Goal: Task Accomplishment & Management: Manage account settings

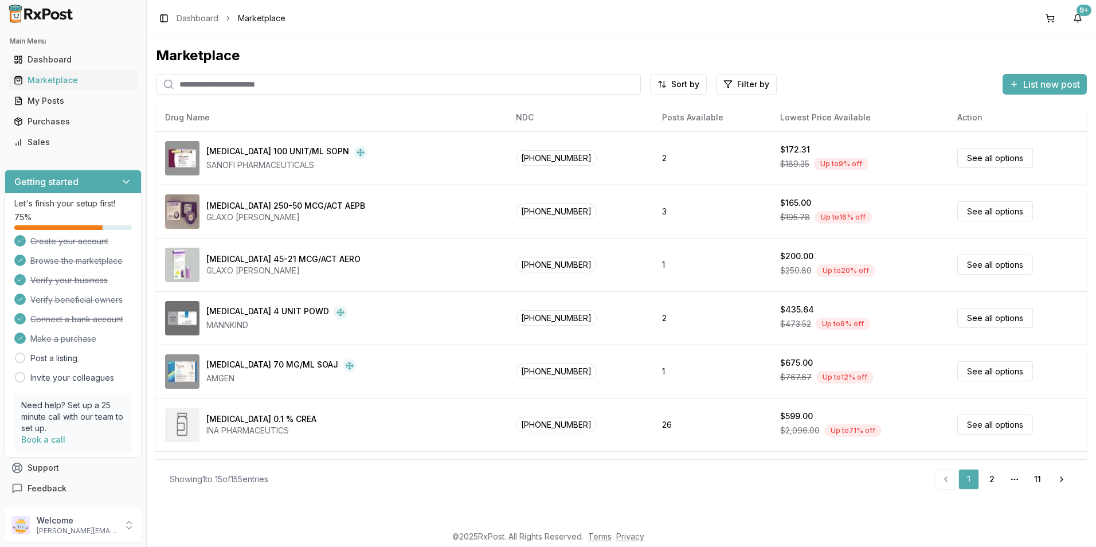
click at [214, 80] on input "search" at bounding box center [398, 84] width 485 height 21
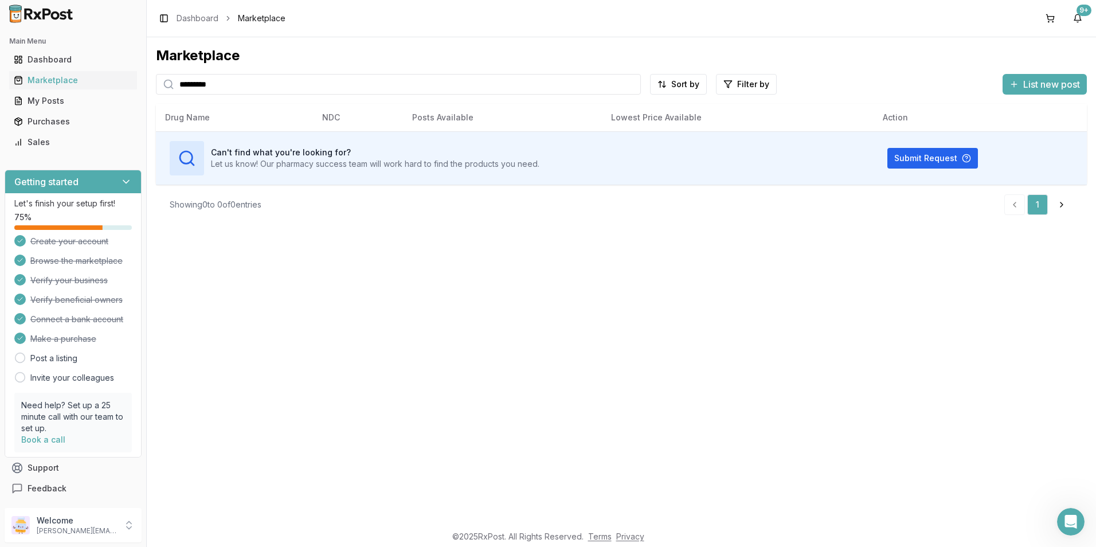
drag, startPoint x: 225, startPoint y: 89, endPoint x: 131, endPoint y: 69, distance: 96.8
click at [132, 69] on div "Main Menu Dashboard Marketplace My Posts Purchases Sales Getting started Let's …" at bounding box center [548, 273] width 1096 height 547
type input "*********"
click at [239, 58] on div "Marketplace" at bounding box center [621, 55] width 931 height 18
click at [238, 53] on div "Marketplace" at bounding box center [621, 55] width 931 height 18
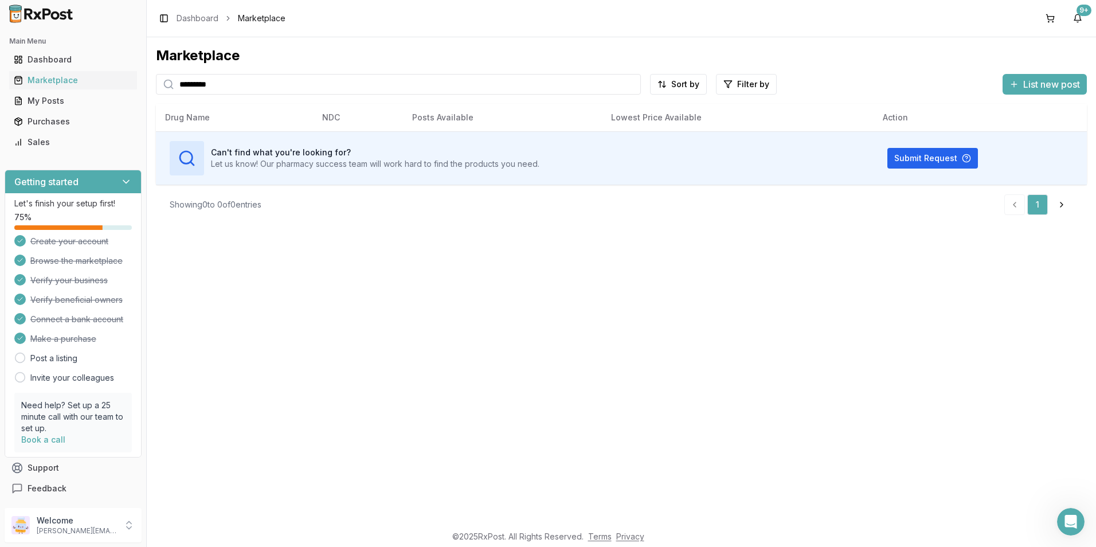
click at [235, 48] on div "Marketplace" at bounding box center [621, 55] width 931 height 18
click at [64, 79] on div "Marketplace" at bounding box center [73, 79] width 119 height 11
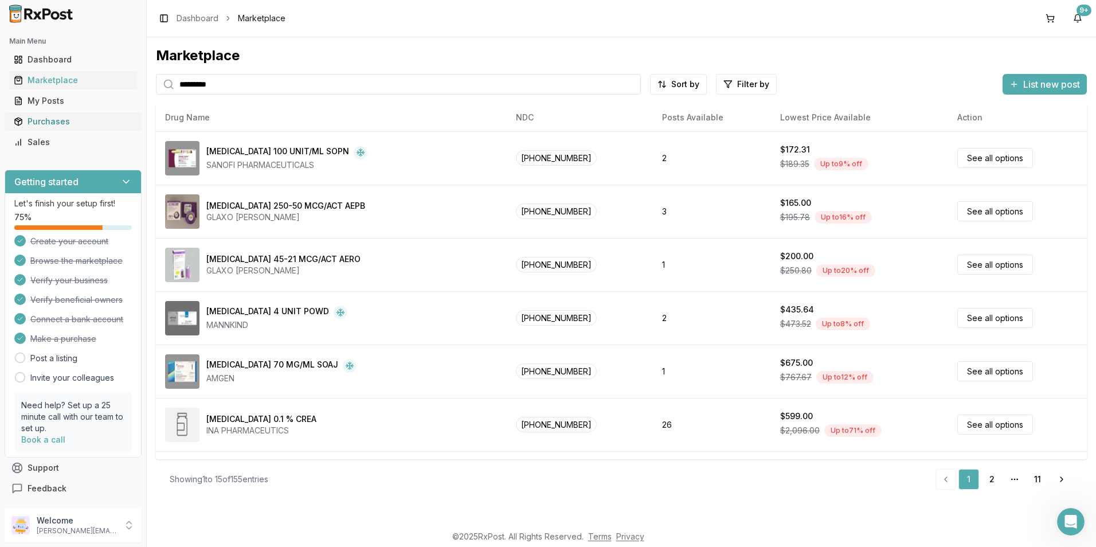
drag, startPoint x: 45, startPoint y: 120, endPoint x: 50, endPoint y: 117, distance: 6.2
click at [46, 120] on div "Purchases" at bounding box center [73, 121] width 119 height 11
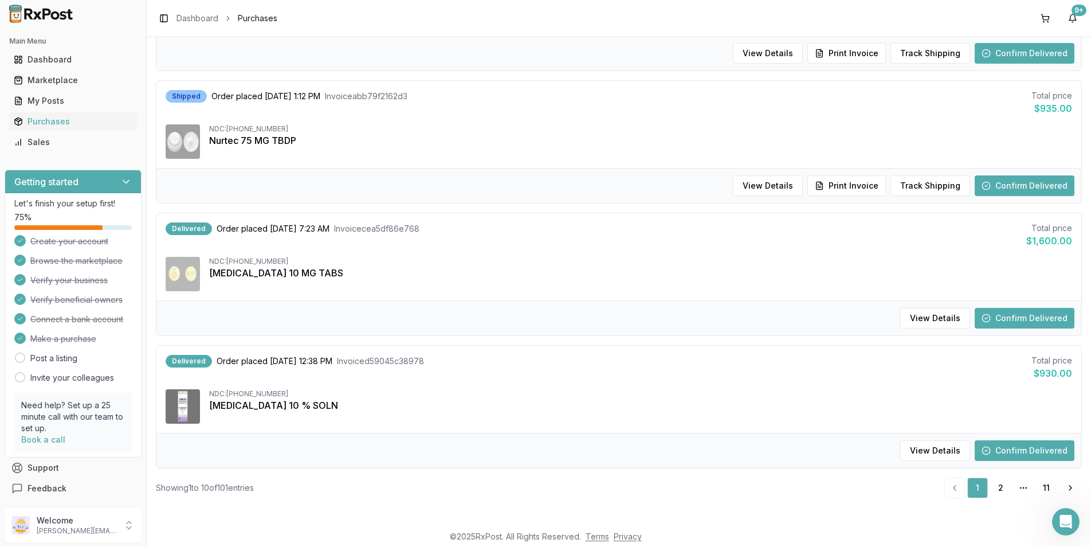
scroll to position [1041, 0]
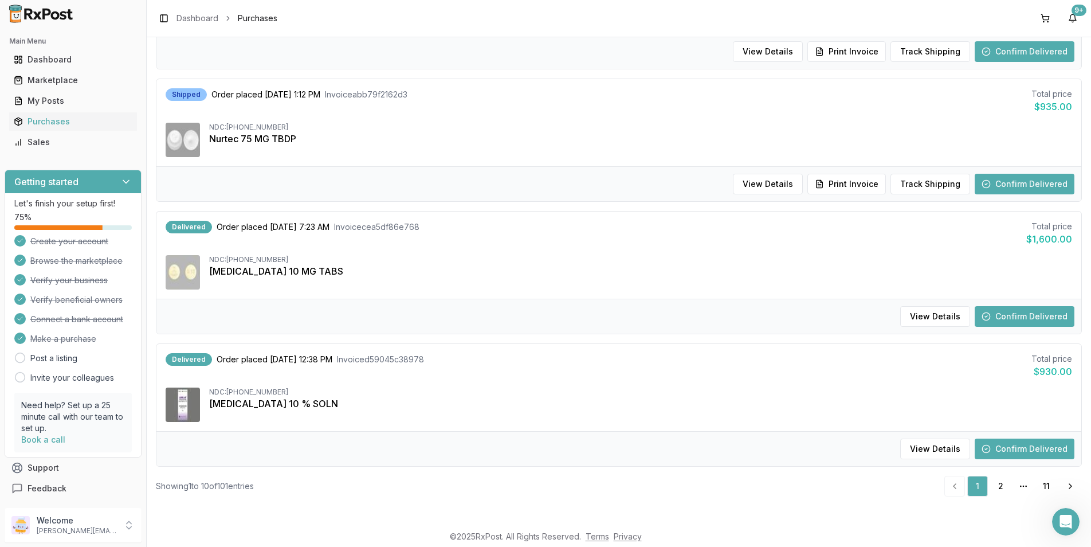
click at [1029, 451] on button "Confirm Delivered" at bounding box center [1025, 448] width 100 height 21
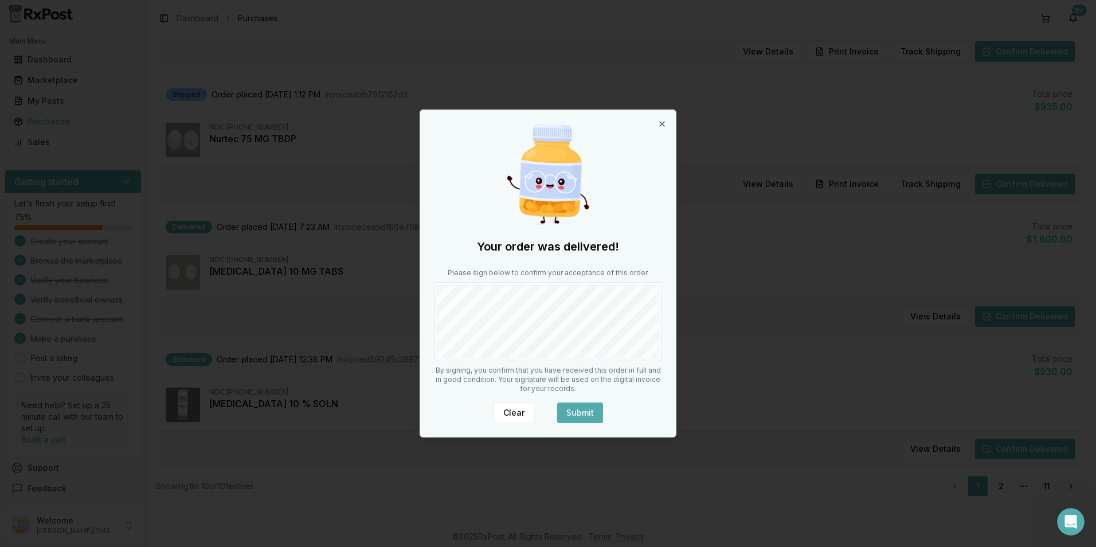
click at [586, 412] on button "Submit" at bounding box center [580, 412] width 46 height 21
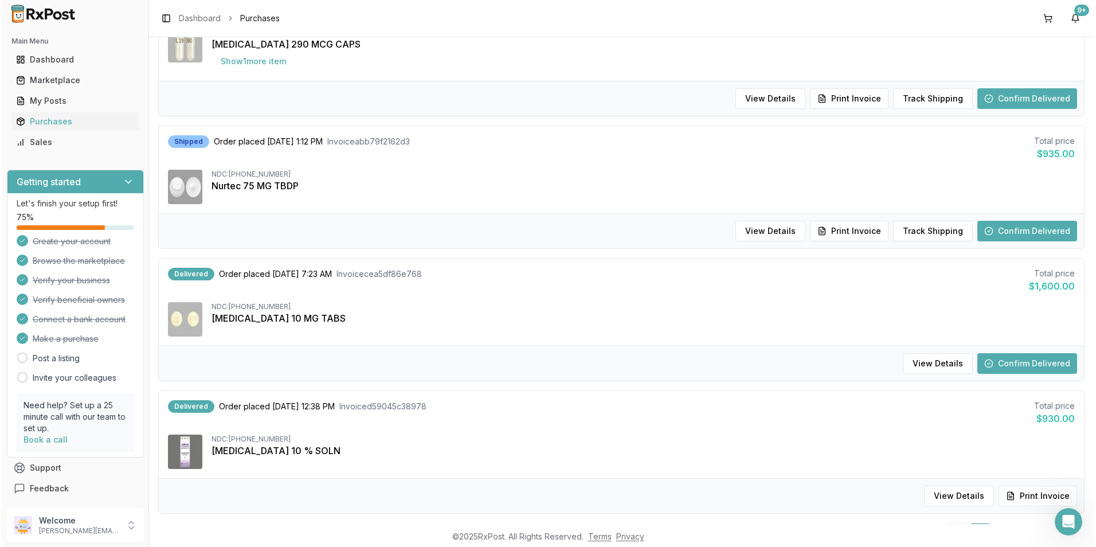
scroll to position [927, 0]
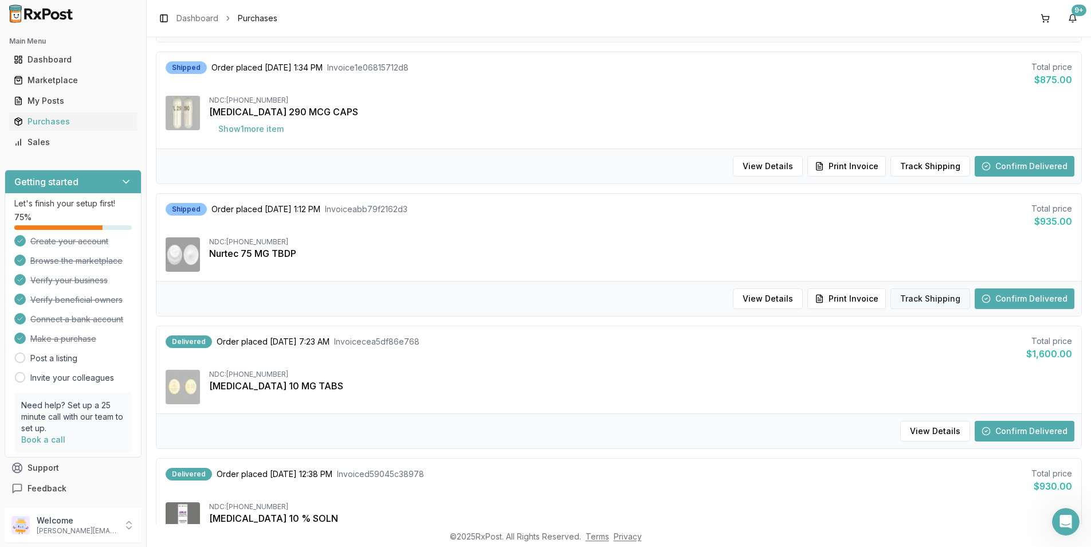
click at [917, 298] on button "Track Shipping" at bounding box center [931, 298] width 80 height 21
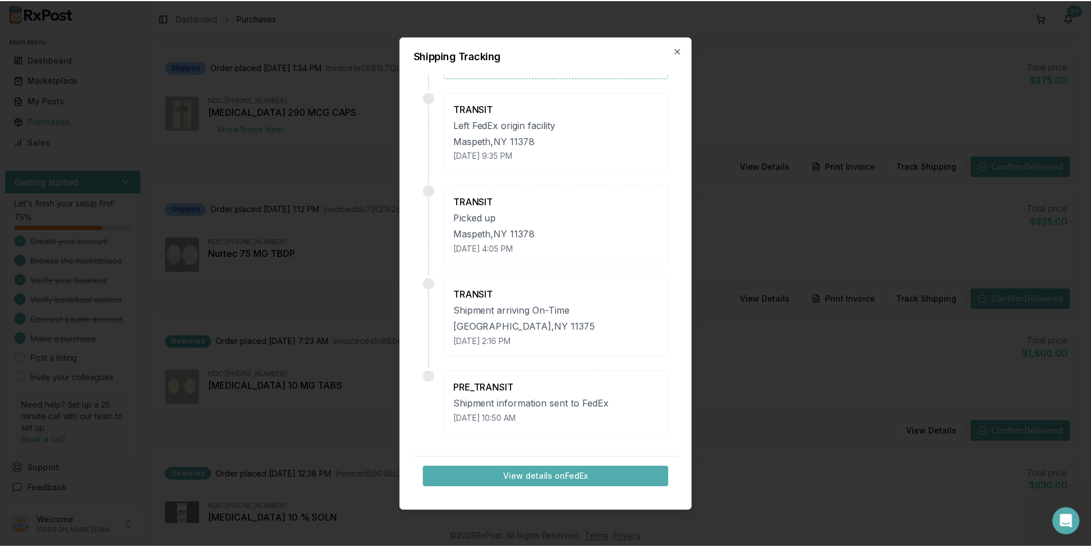
scroll to position [0, 0]
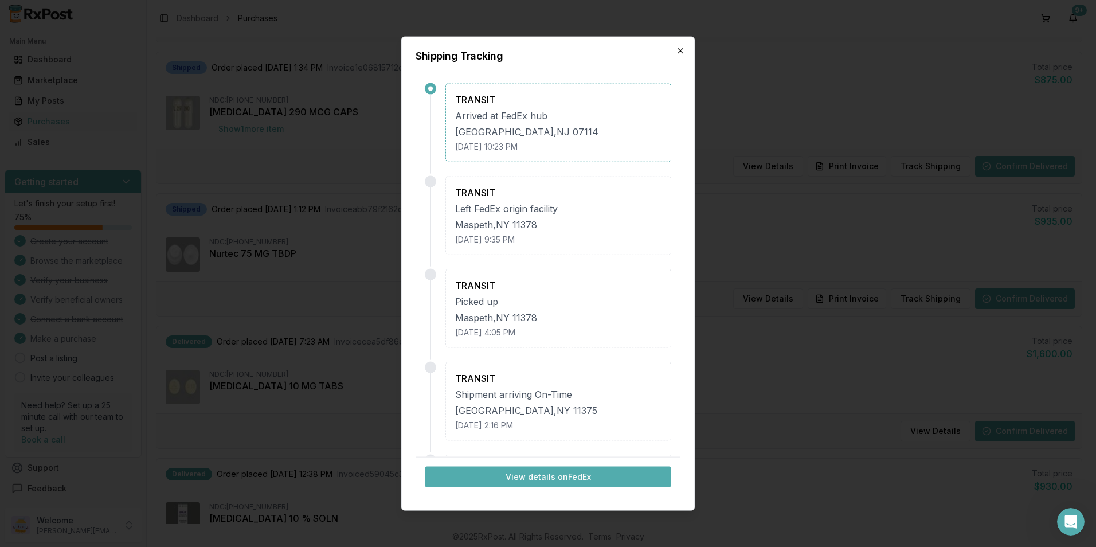
click at [677, 51] on icon "button" at bounding box center [680, 50] width 9 height 9
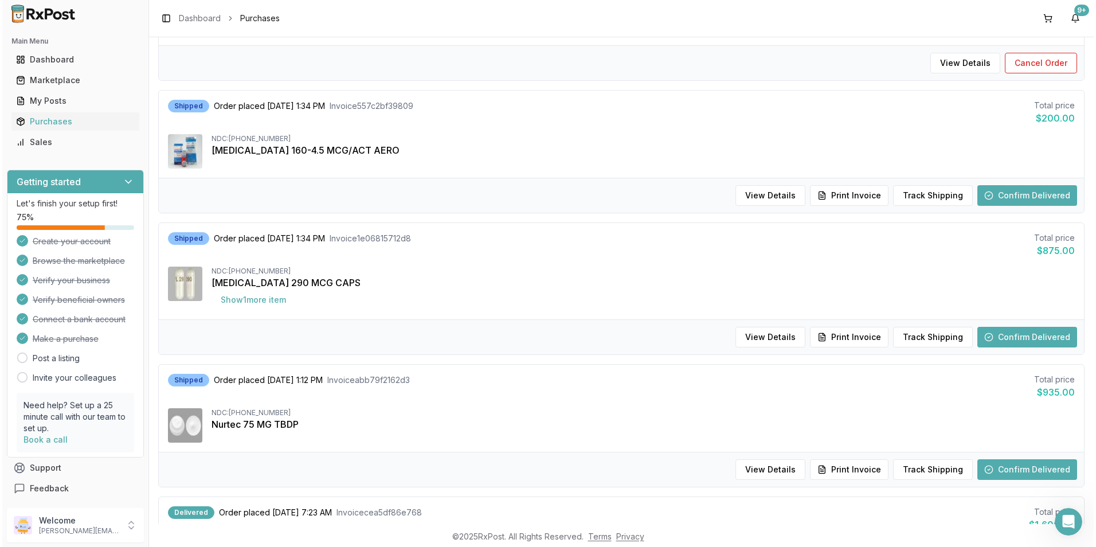
scroll to position [755, 0]
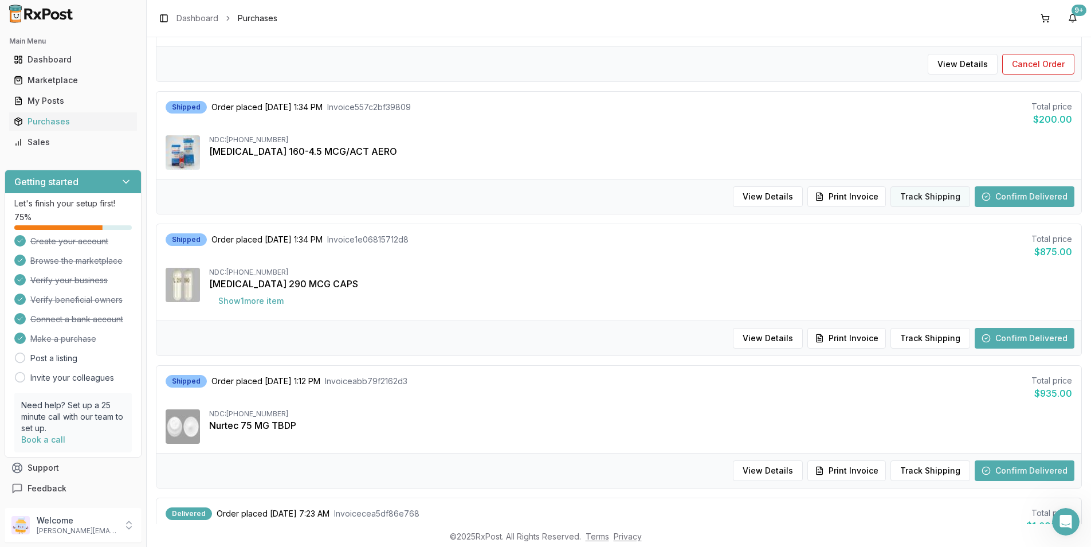
click at [944, 198] on button "Track Shipping" at bounding box center [931, 196] width 80 height 21
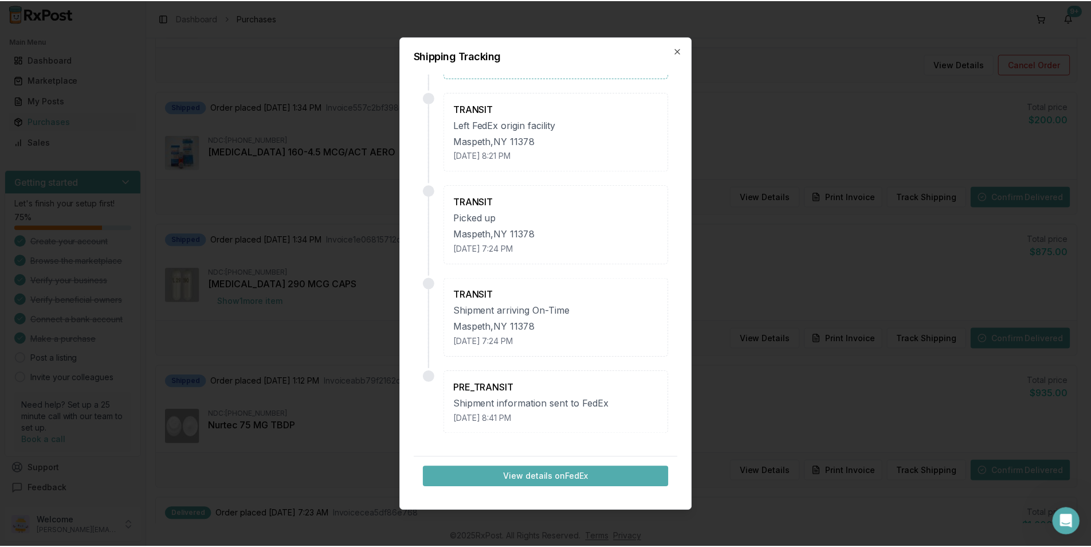
scroll to position [0, 0]
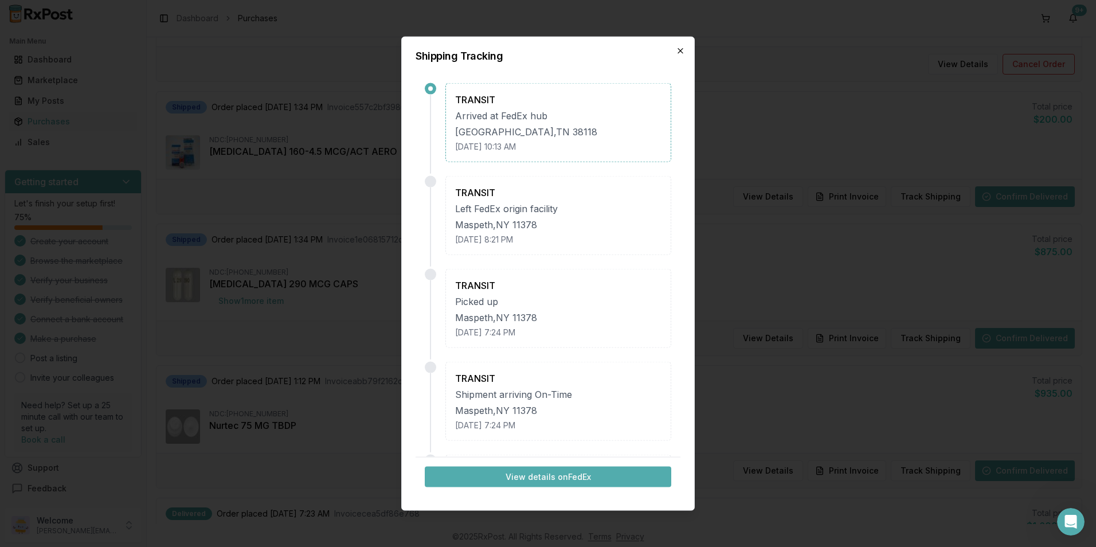
click at [681, 48] on icon "button" at bounding box center [680, 50] width 9 height 9
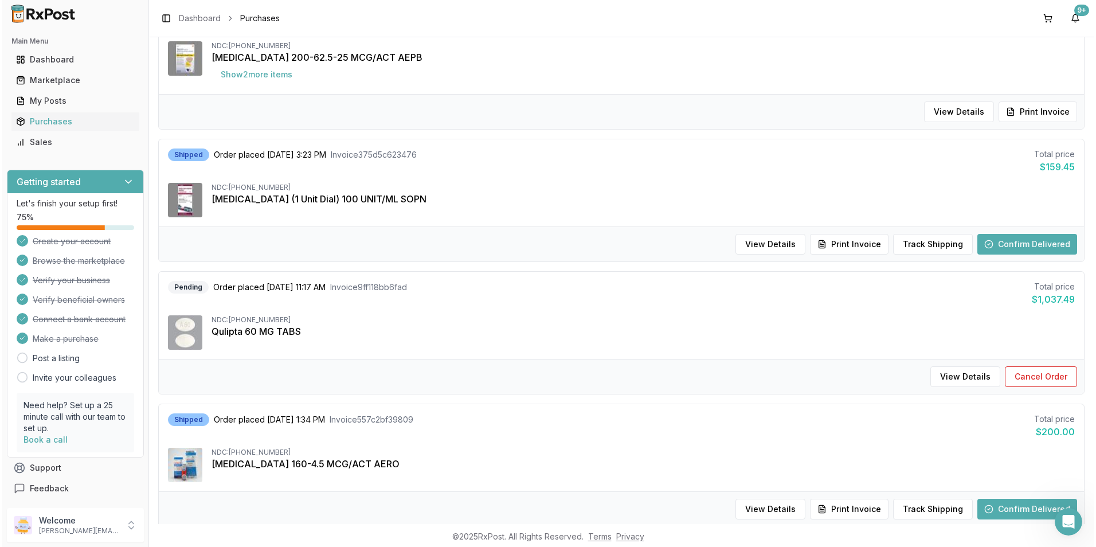
scroll to position [411, 0]
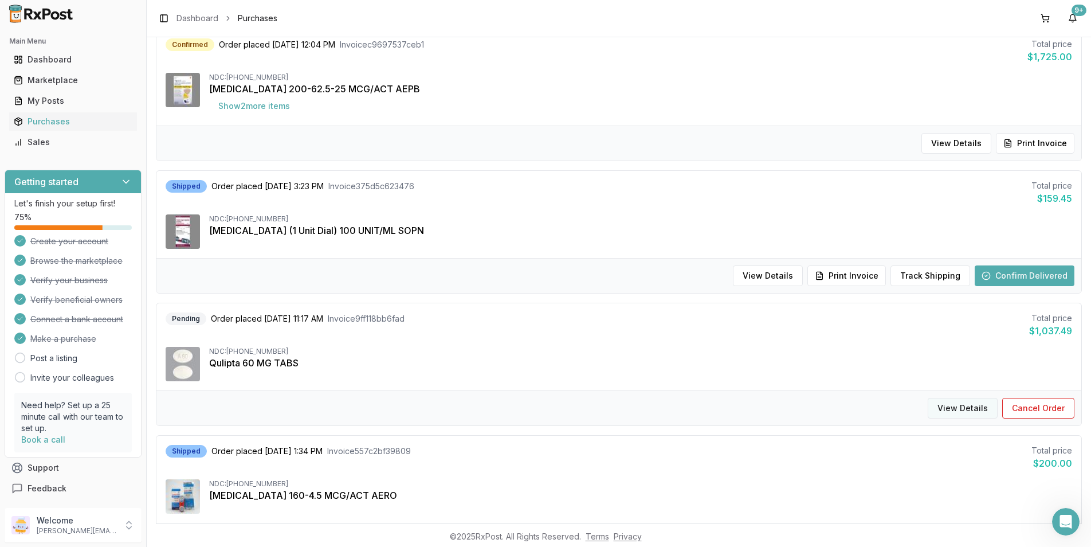
click at [948, 405] on button "View Details" at bounding box center [963, 408] width 70 height 21
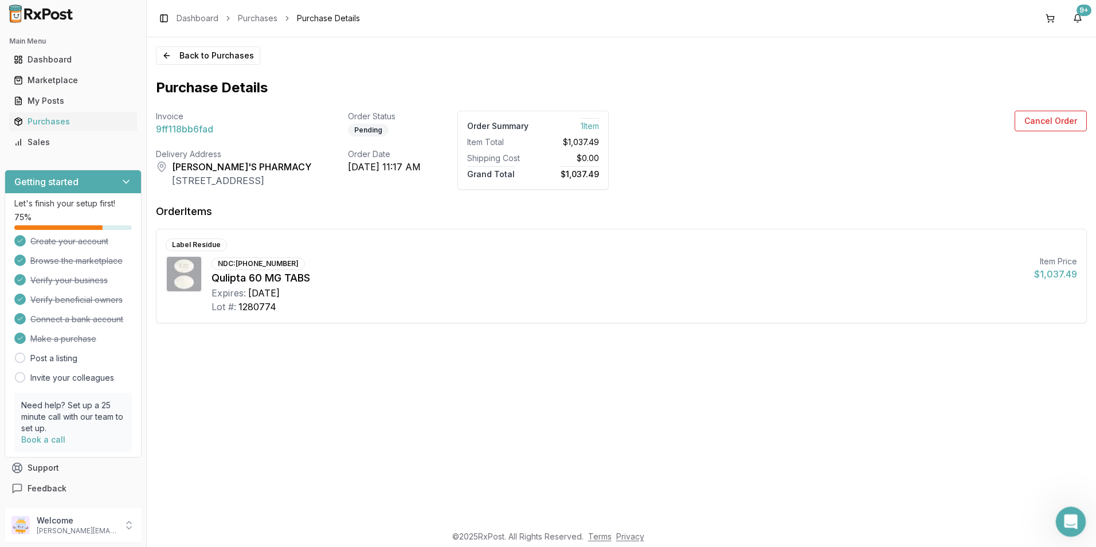
click at [1060, 515] on div "Open Intercom Messenger" at bounding box center [1069, 520] width 38 height 38
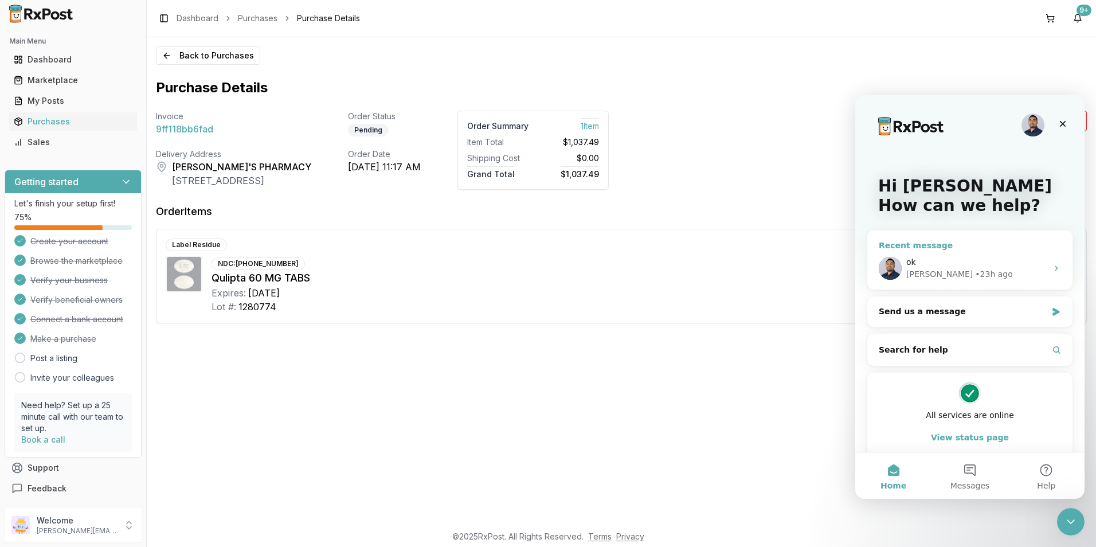
click at [907, 273] on div "[PERSON_NAME]" at bounding box center [939, 274] width 66 height 12
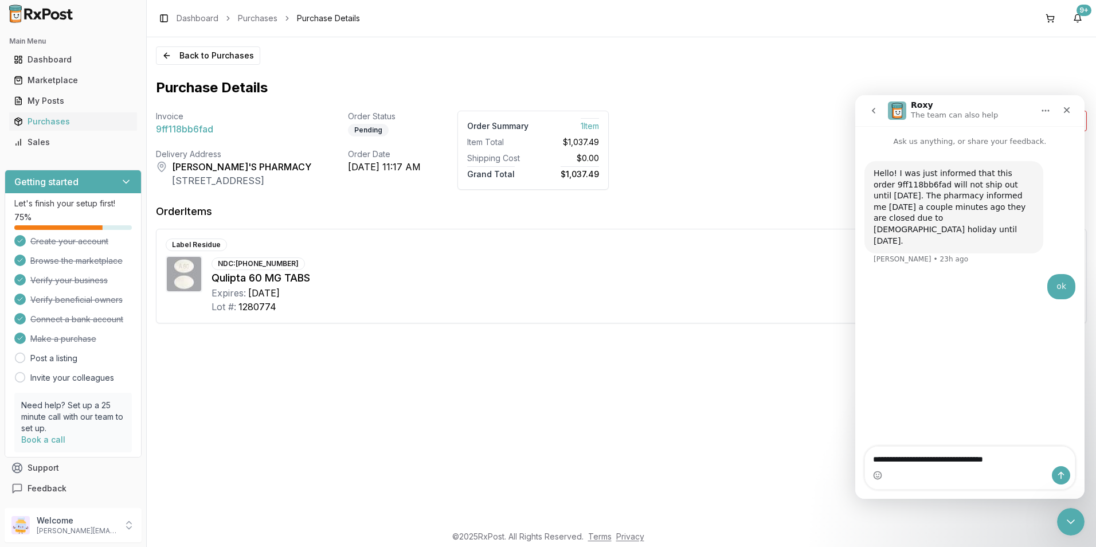
type textarea "**********"
click at [1061, 478] on icon "Send a message…" at bounding box center [1061, 475] width 6 height 7
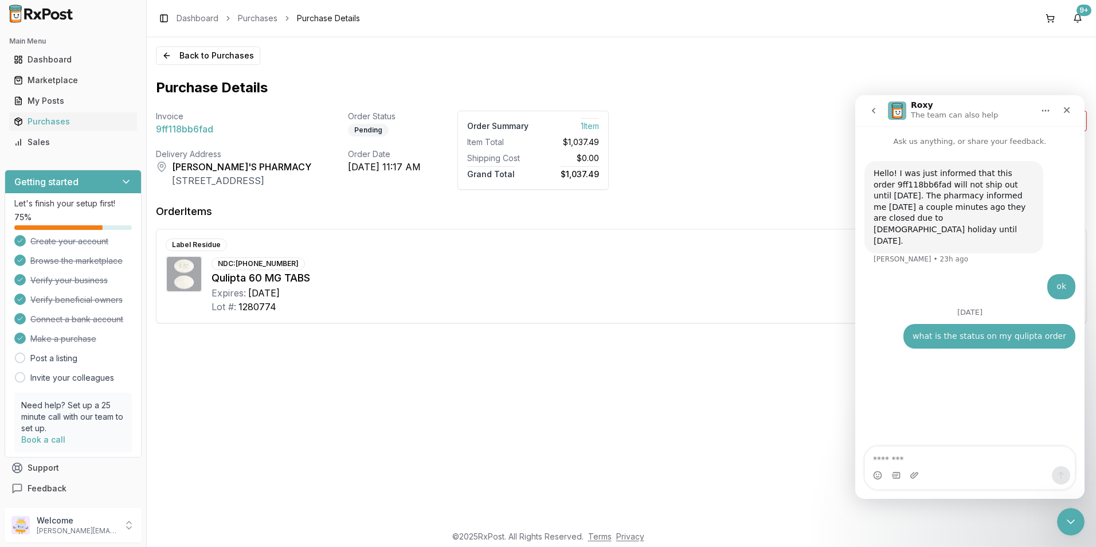
click at [529, 298] on div "Expires: [DATE]" at bounding box center [617, 293] width 813 height 14
drag, startPoint x: 188, startPoint y: 57, endPoint x: 175, endPoint y: 57, distance: 12.6
click at [188, 56] on button "Back to Purchases" at bounding box center [208, 55] width 104 height 18
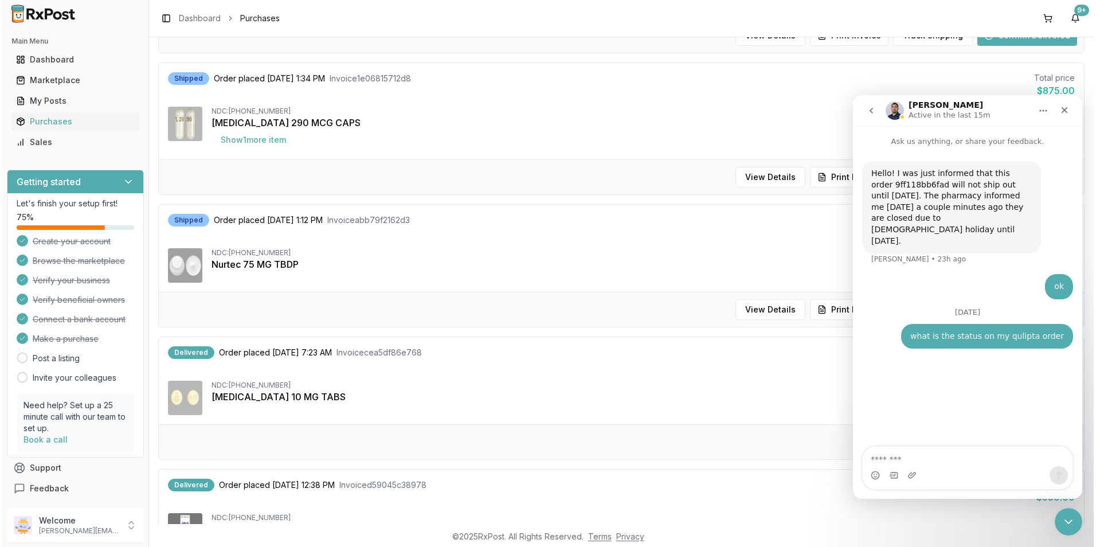
scroll to position [917, 0]
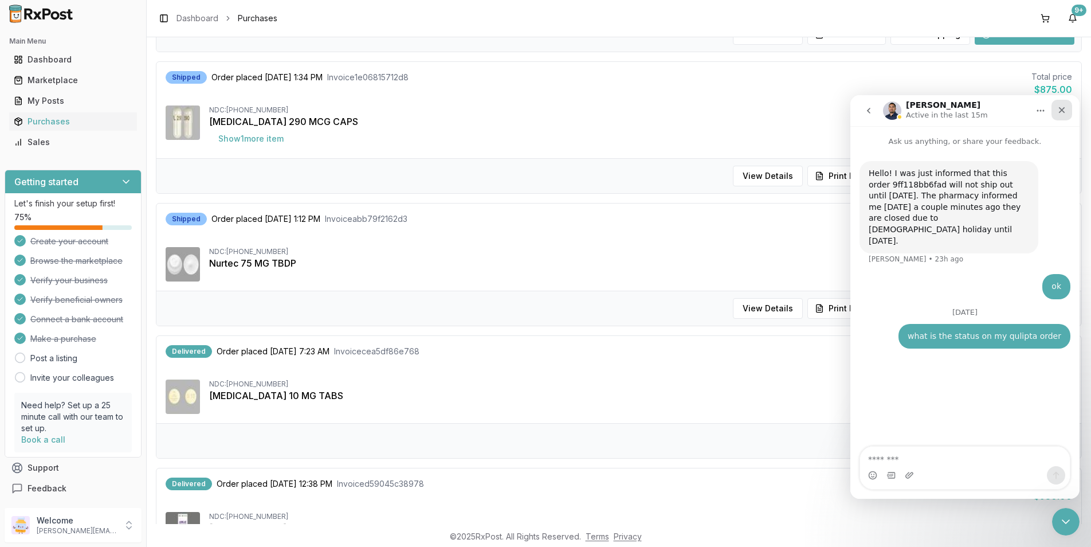
click at [1061, 108] on icon "Close" at bounding box center [1061, 109] width 9 height 9
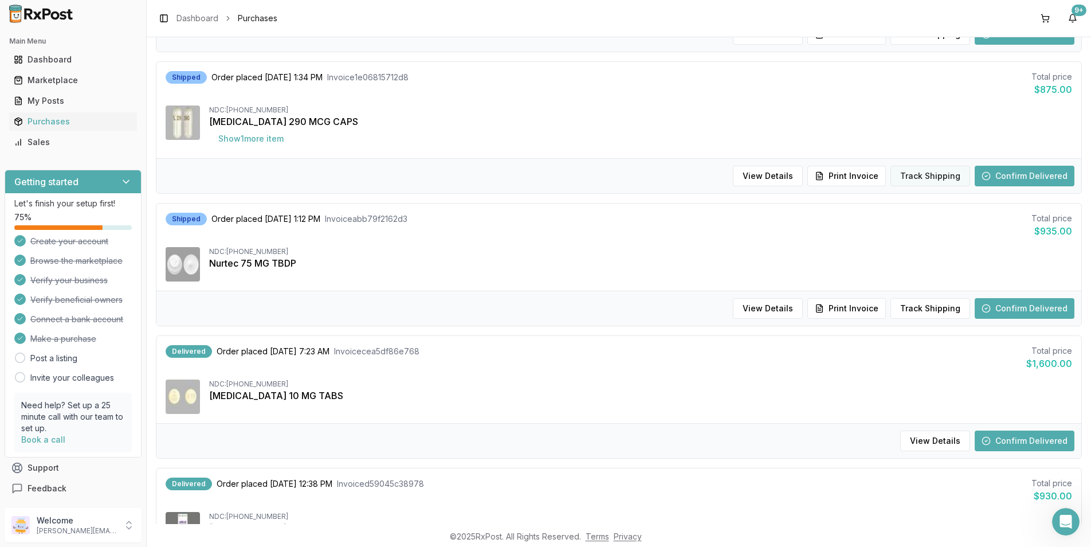
click at [910, 174] on button "Track Shipping" at bounding box center [931, 176] width 80 height 21
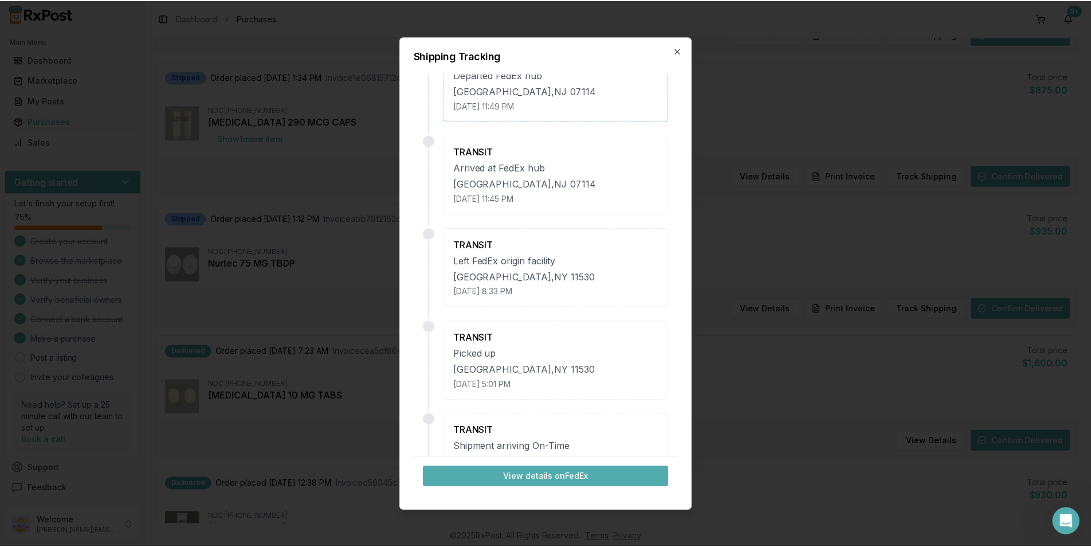
scroll to position [0, 0]
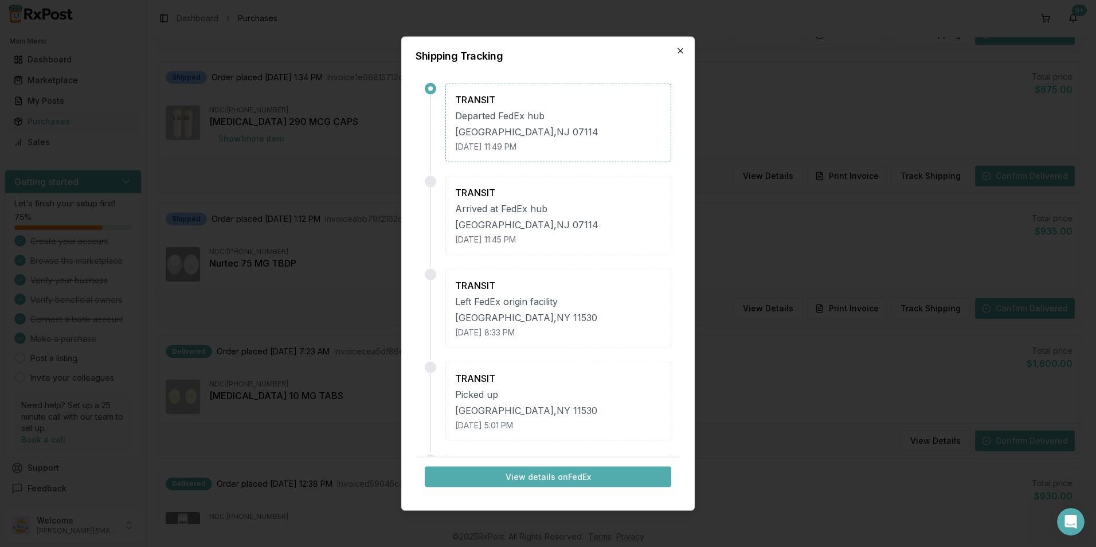
click at [679, 54] on icon "button" at bounding box center [680, 50] width 9 height 9
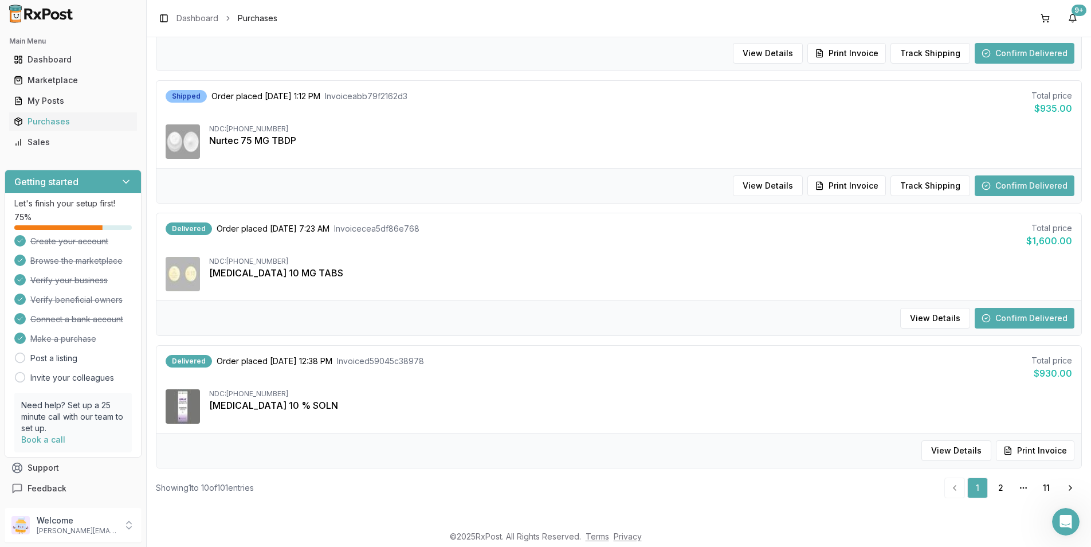
scroll to position [1041, 0]
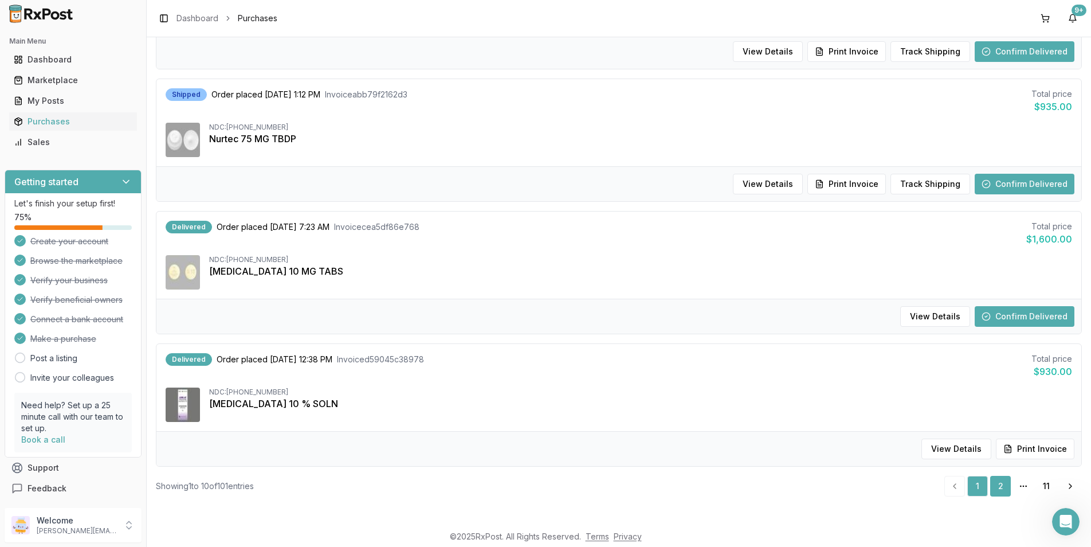
click at [998, 485] on link "2" at bounding box center [1000, 486] width 21 height 21
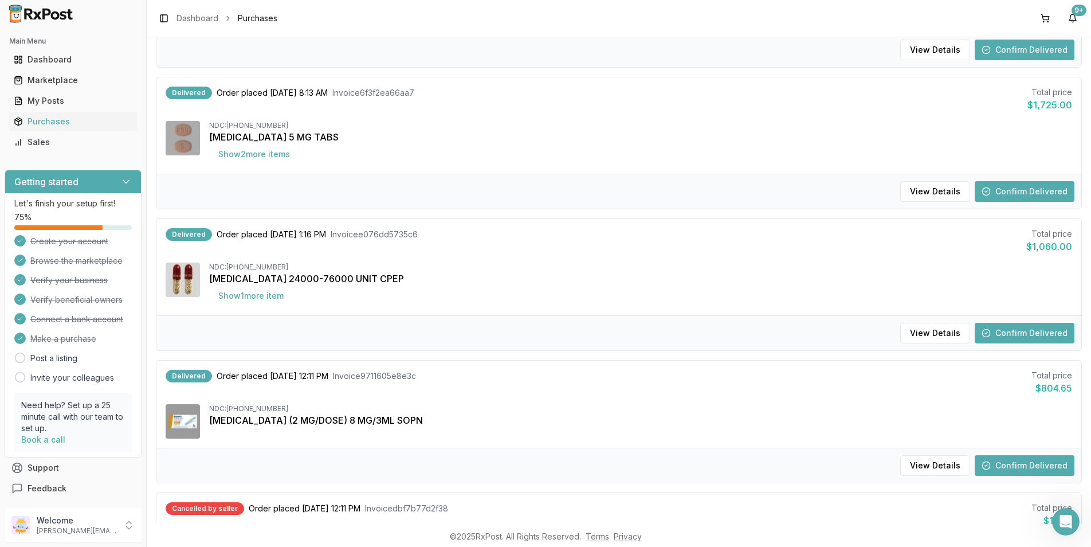
scroll to position [229, 0]
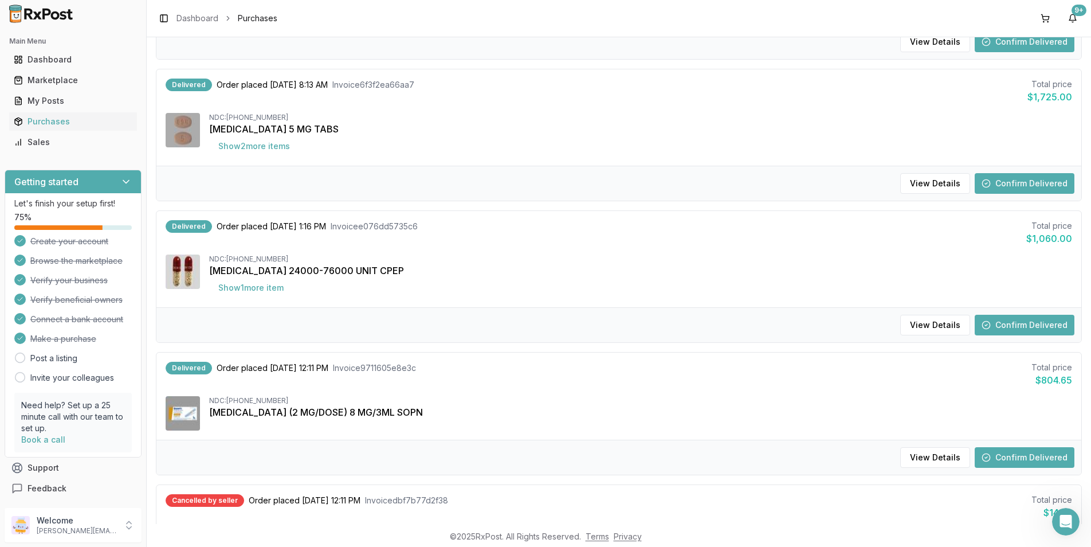
click at [1026, 325] on button "Confirm Delivered" at bounding box center [1025, 325] width 100 height 21
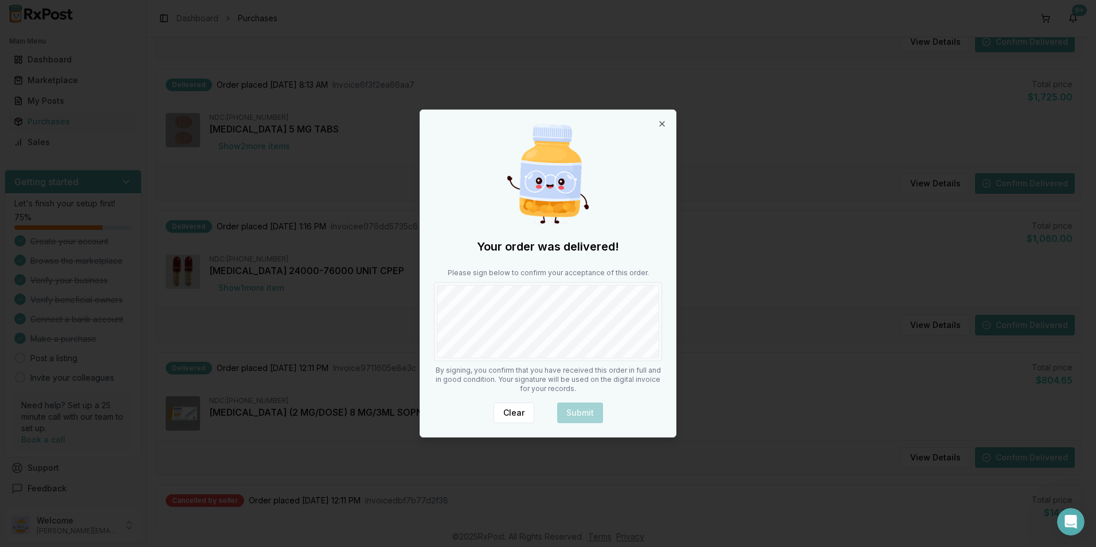
click at [385, 319] on body "Main Menu Dashboard Marketplace My Posts Purchases Sales Getting started Let's …" at bounding box center [545, 273] width 1091 height 547
click at [576, 406] on button "Submit" at bounding box center [580, 412] width 46 height 21
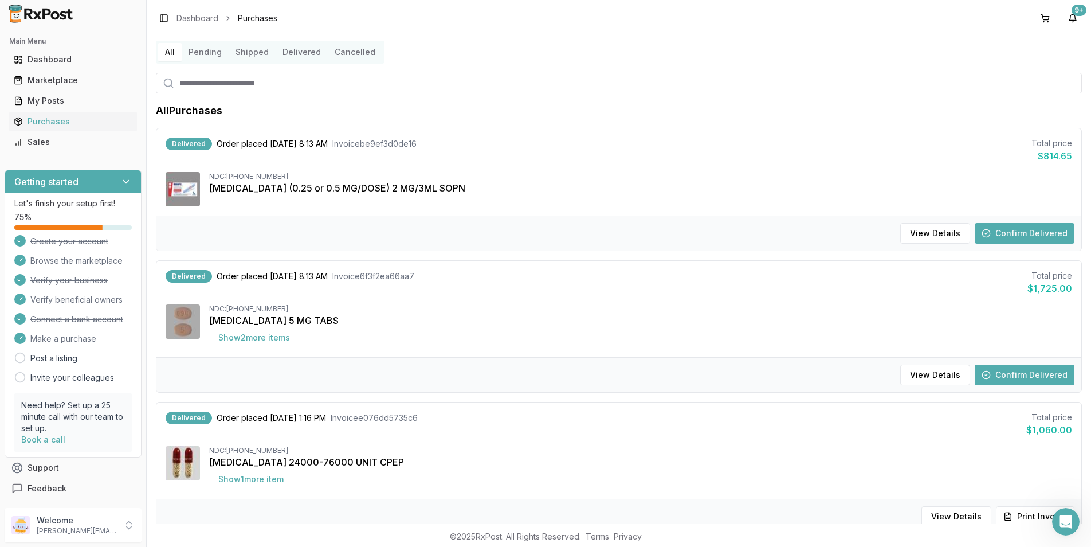
scroll to position [57, 0]
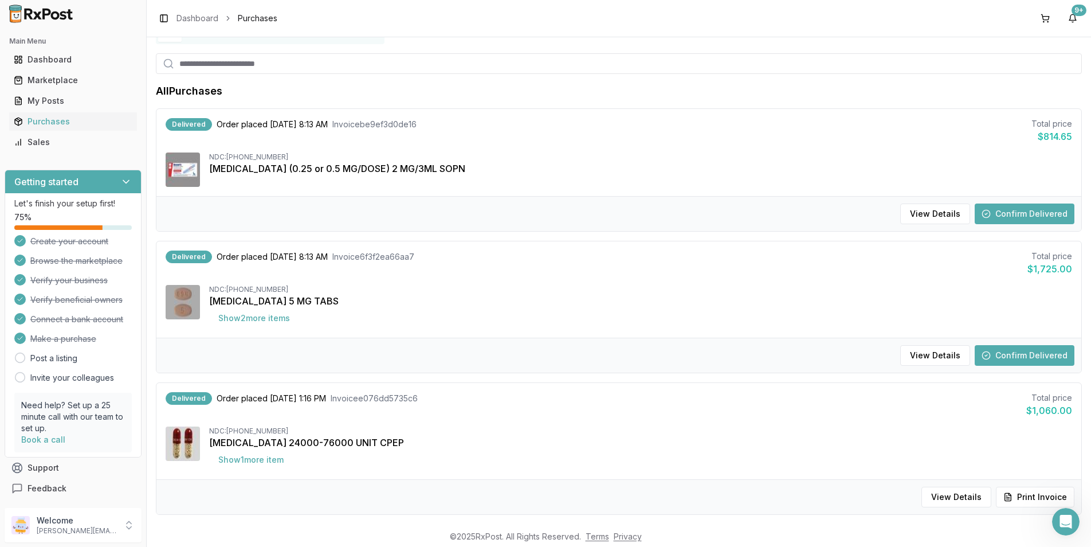
click at [999, 358] on button "Confirm Delivered" at bounding box center [1025, 355] width 100 height 21
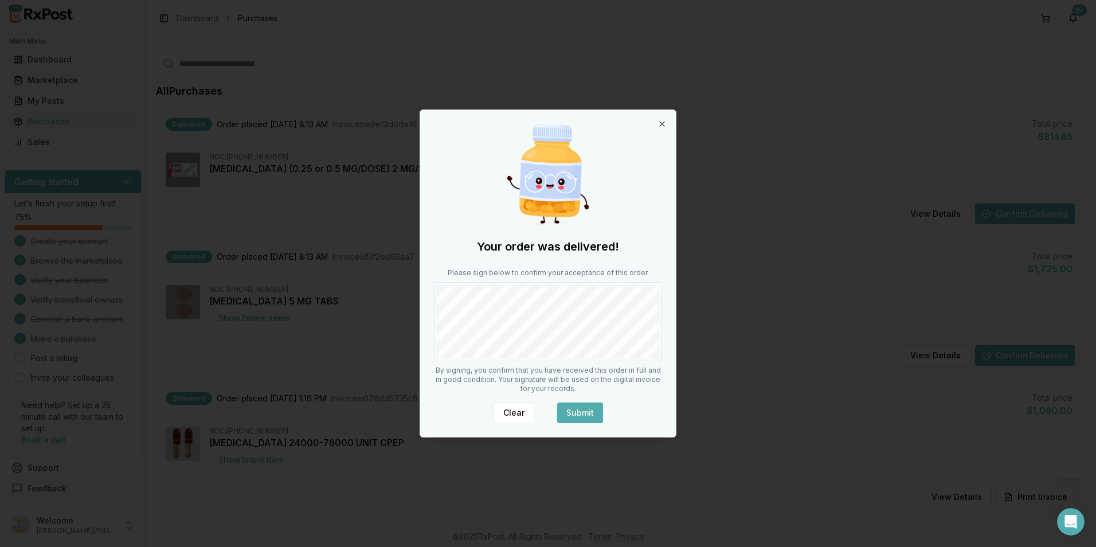
click at [588, 407] on button "Submit" at bounding box center [580, 412] width 46 height 21
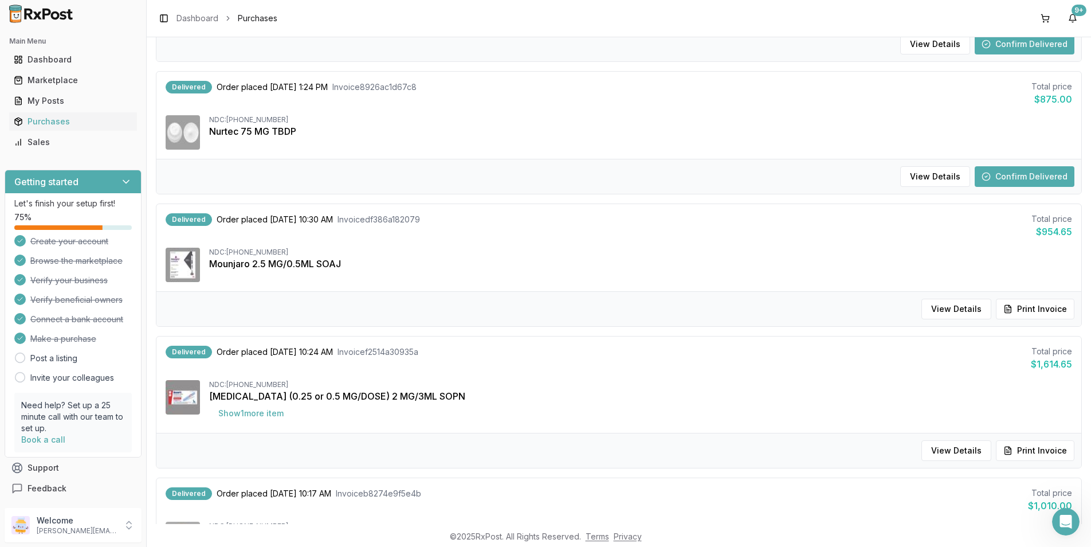
scroll to position [1031, 0]
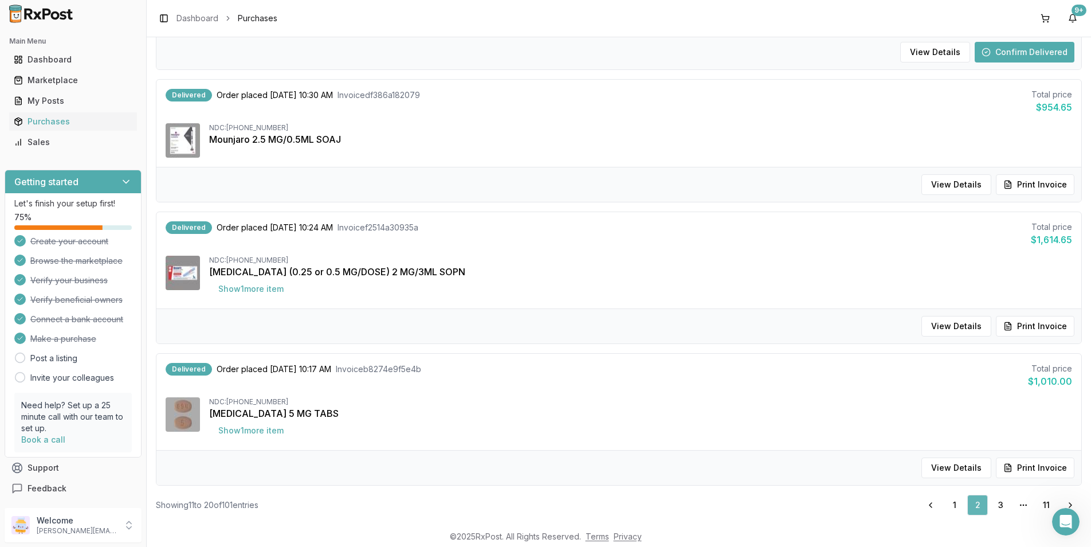
drag, startPoint x: 950, startPoint y: 505, endPoint x: 965, endPoint y: 505, distance: 14.9
click at [950, 505] on link "1" at bounding box center [954, 505] width 21 height 21
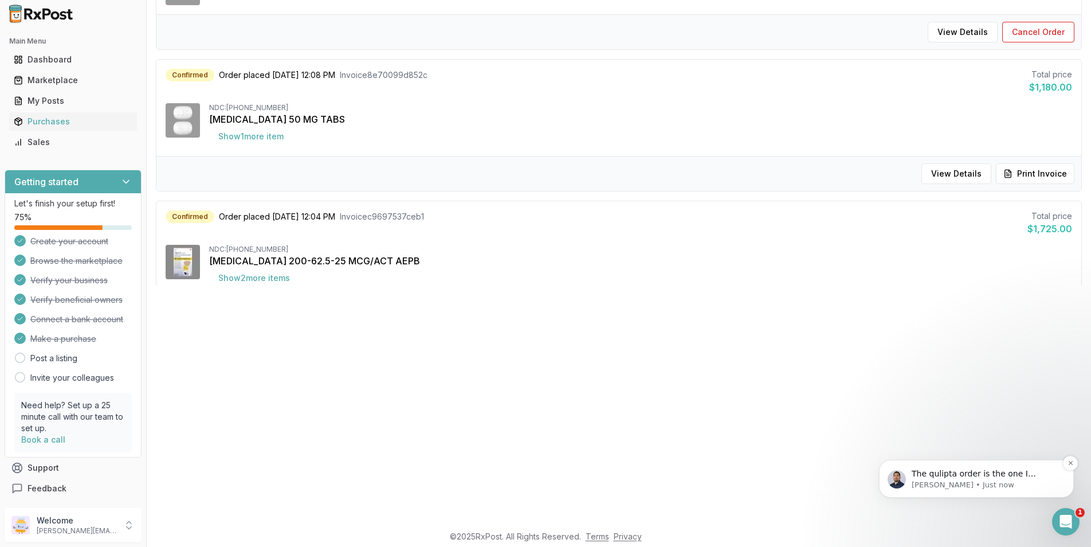
scroll to position [115, 0]
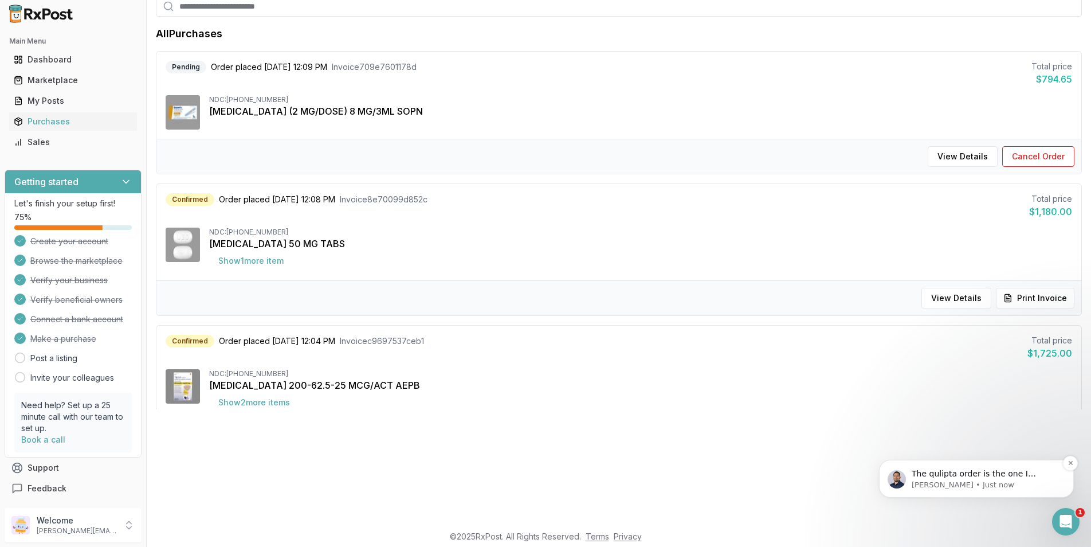
click at [1002, 476] on p "The qulipta order is the one I informed you that they are closed until [DATE] s…" at bounding box center [986, 473] width 148 height 11
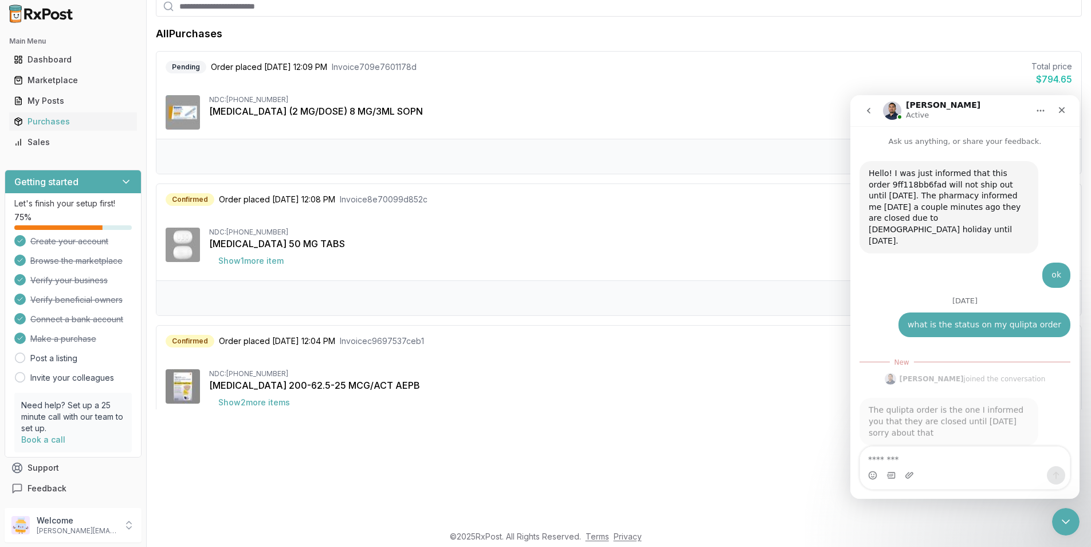
scroll to position [2, 0]
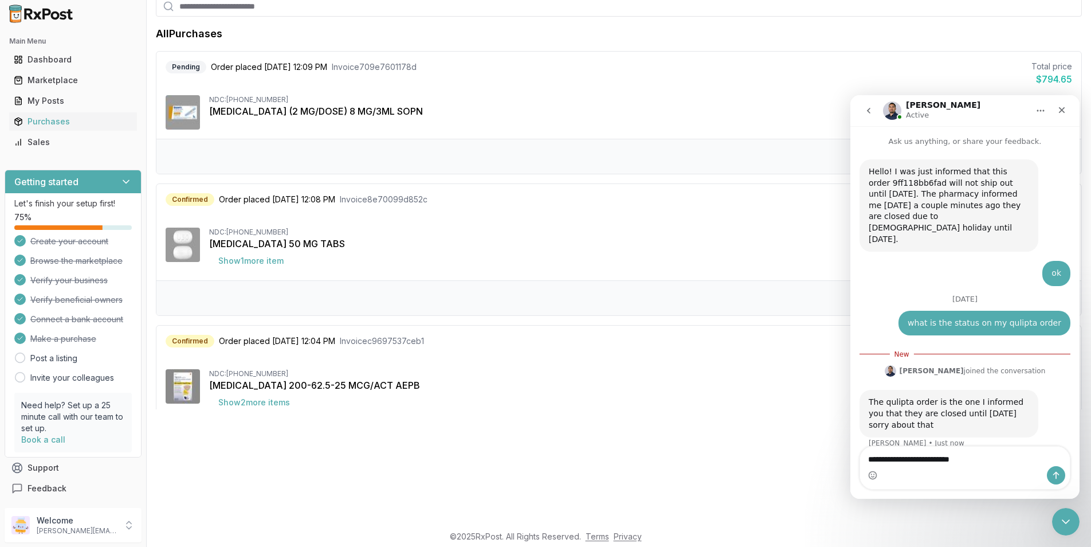
type textarea "**********"
click at [1052, 469] on button "Send a message…" at bounding box center [1056, 475] width 18 height 18
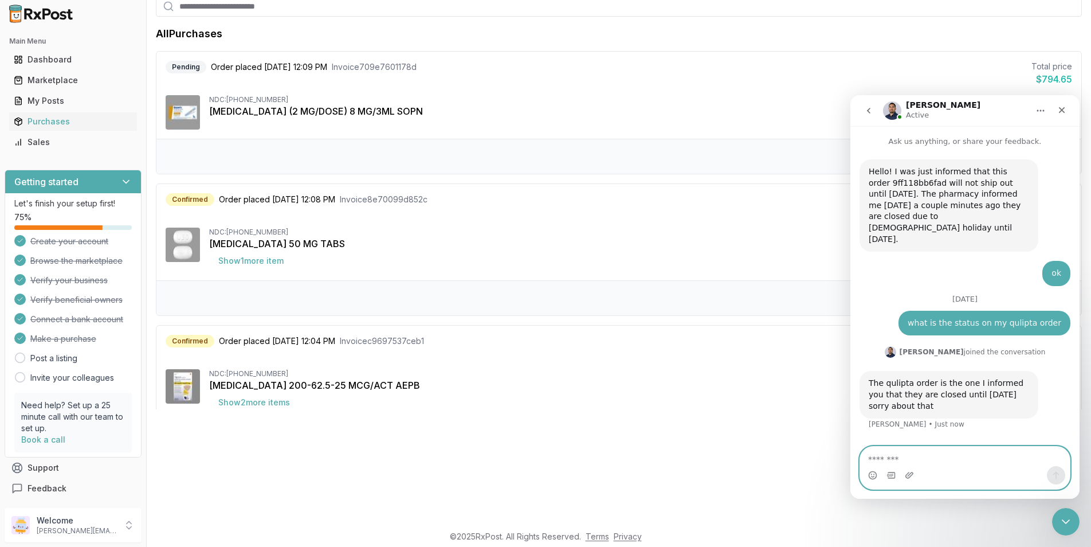
scroll to position [10, 0]
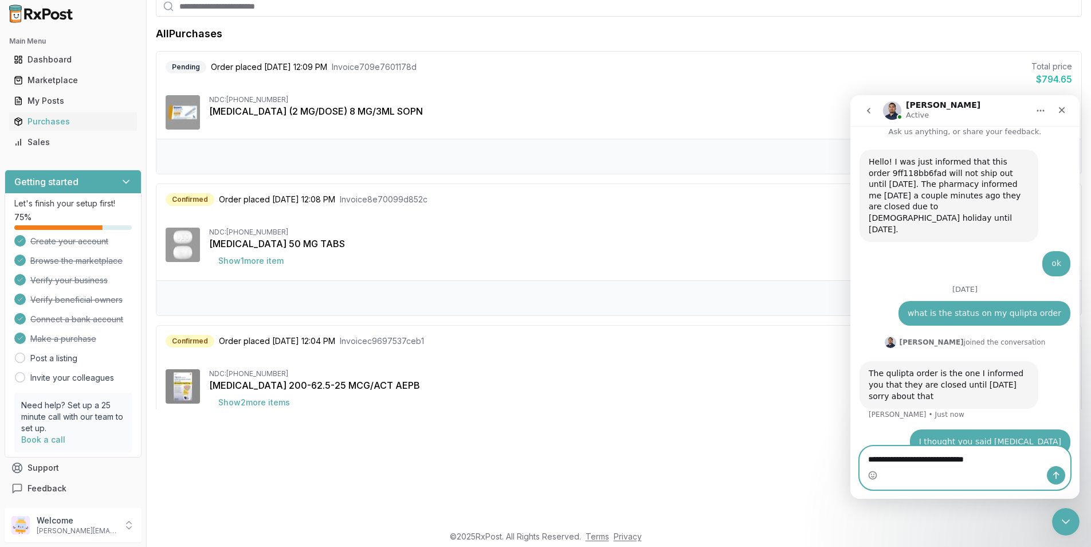
type textarea "**********"
click at [1051, 469] on button "Send a message…" at bounding box center [1056, 475] width 18 height 18
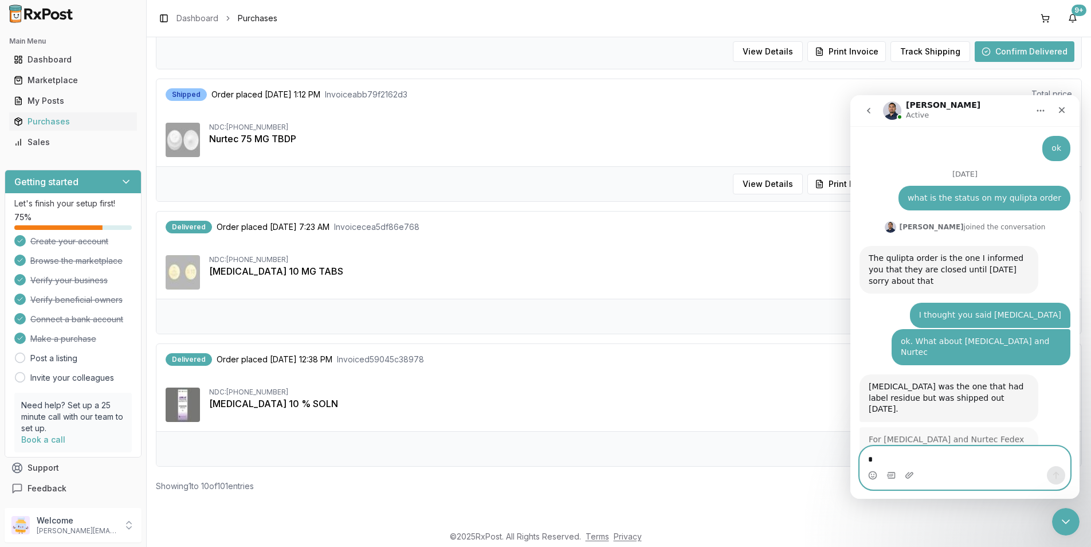
scroll to position [119, 0]
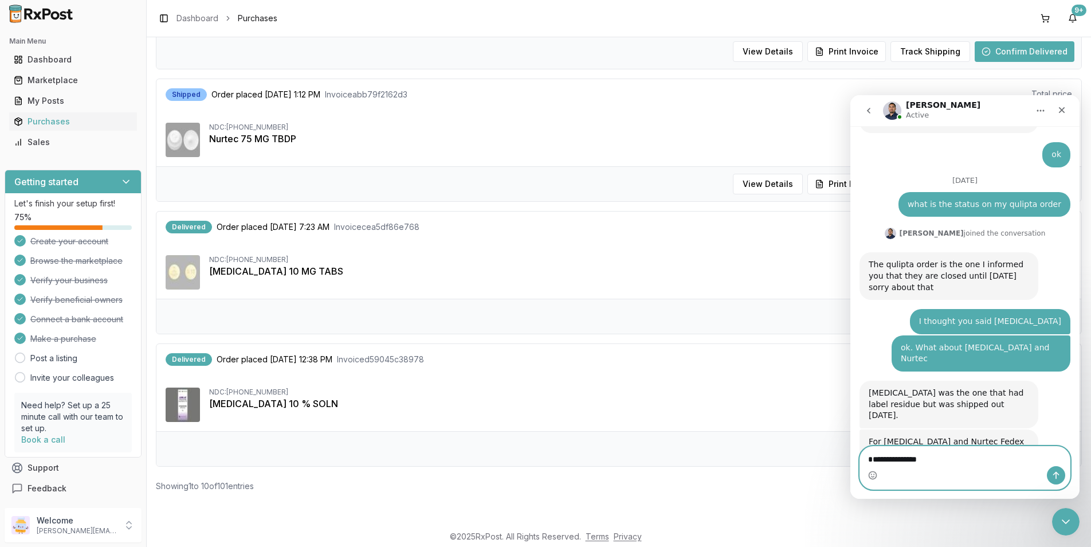
type textarea "**********"
click at [1052, 476] on icon "Send a message…" at bounding box center [1056, 474] width 9 height 9
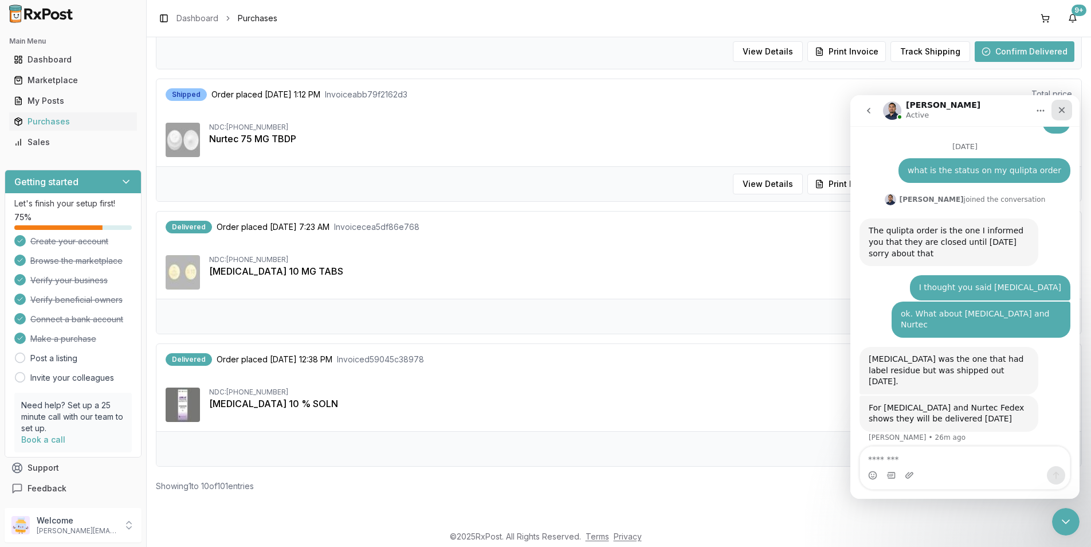
click at [1066, 107] on div "Close" at bounding box center [1062, 110] width 21 height 21
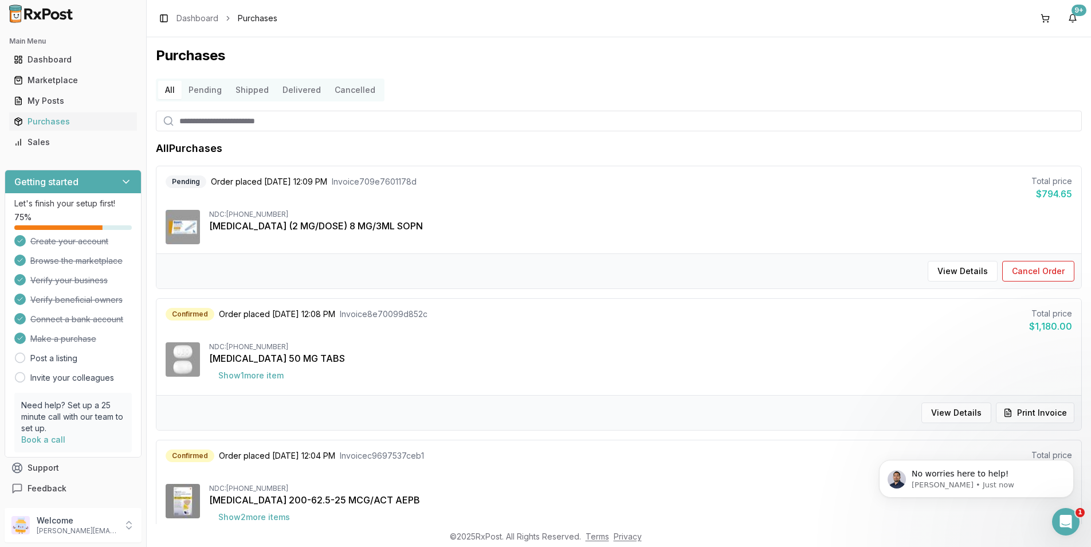
scroll to position [0, 0]
